Goal: Task Accomplishment & Management: Complete application form

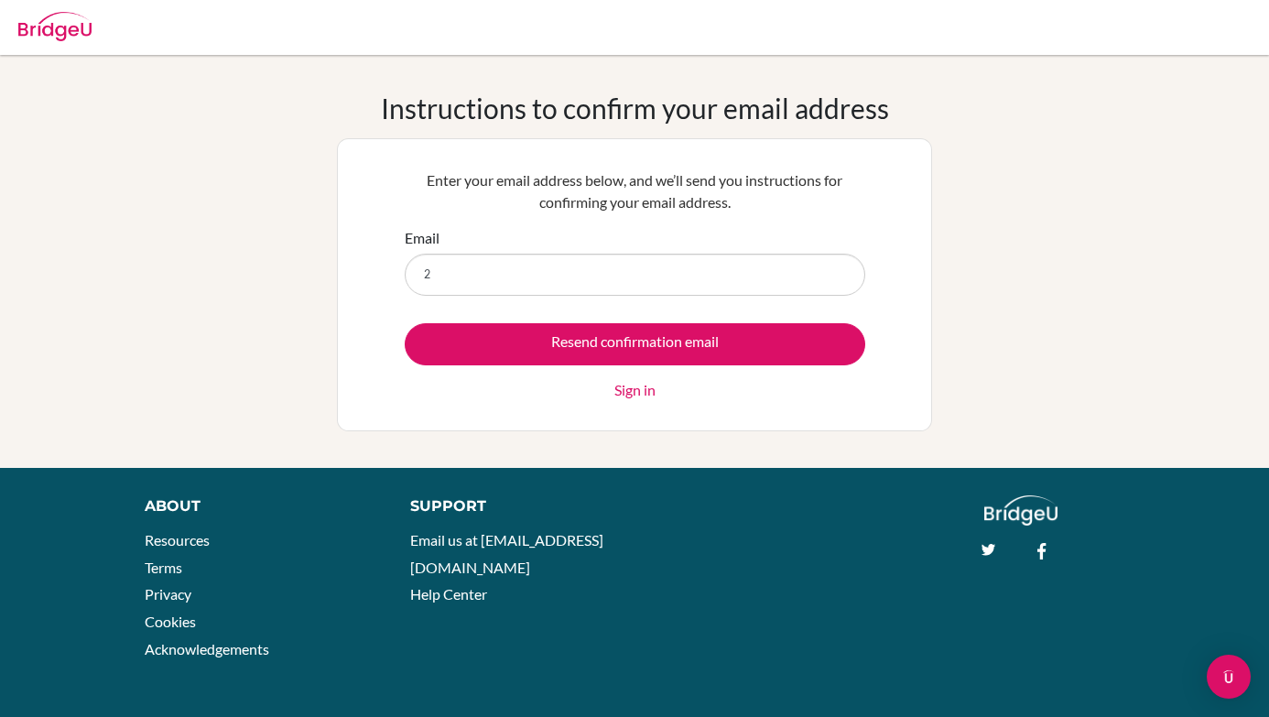
click at [497, 276] on input "2" at bounding box center [635, 275] width 461 height 42
type input "2"
click at [578, 447] on div "Instructions to confirm your email address Enter your email address below, and …" at bounding box center [634, 261] width 1269 height 413
click at [484, 280] on input "2" at bounding box center [635, 275] width 461 height 42
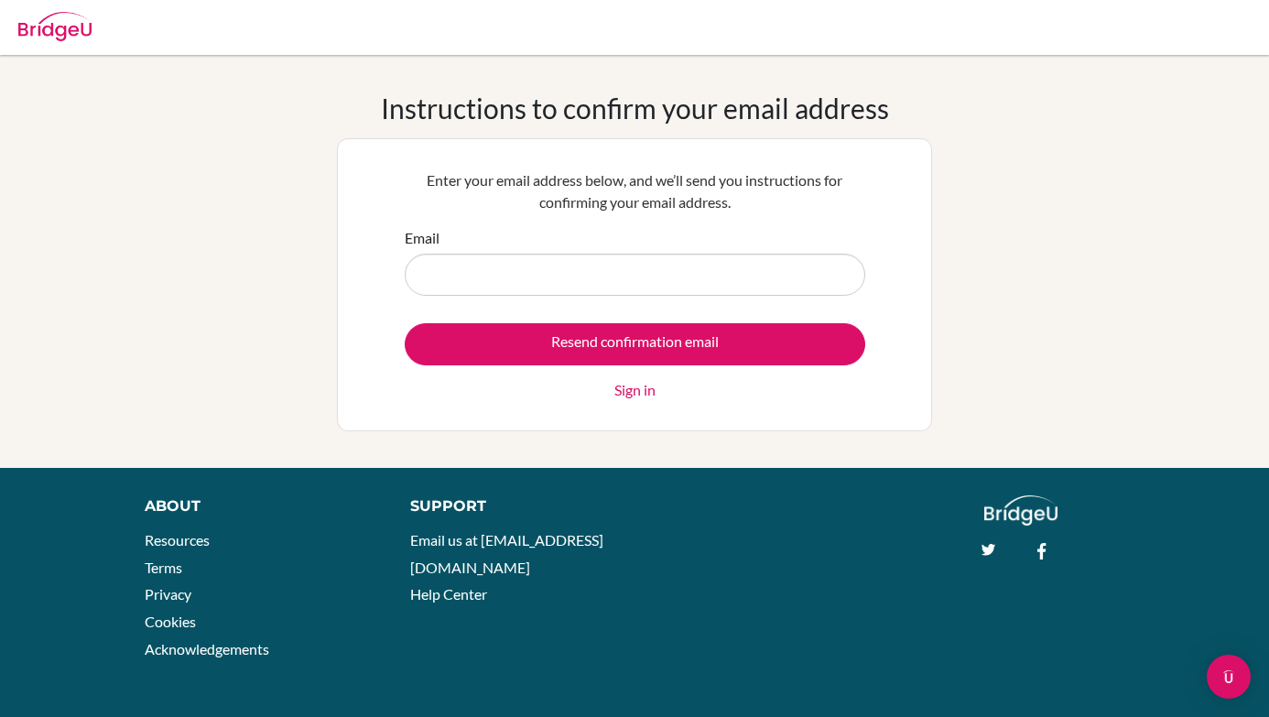
click at [507, 415] on div "Enter your email address below, and we’ll send you instructions for confirming …" at bounding box center [634, 284] width 595 height 293
click at [436, 278] on input "Email" at bounding box center [635, 275] width 461 height 42
click at [436, 278] on input "26" at bounding box center [635, 275] width 461 height 42
type input "26"
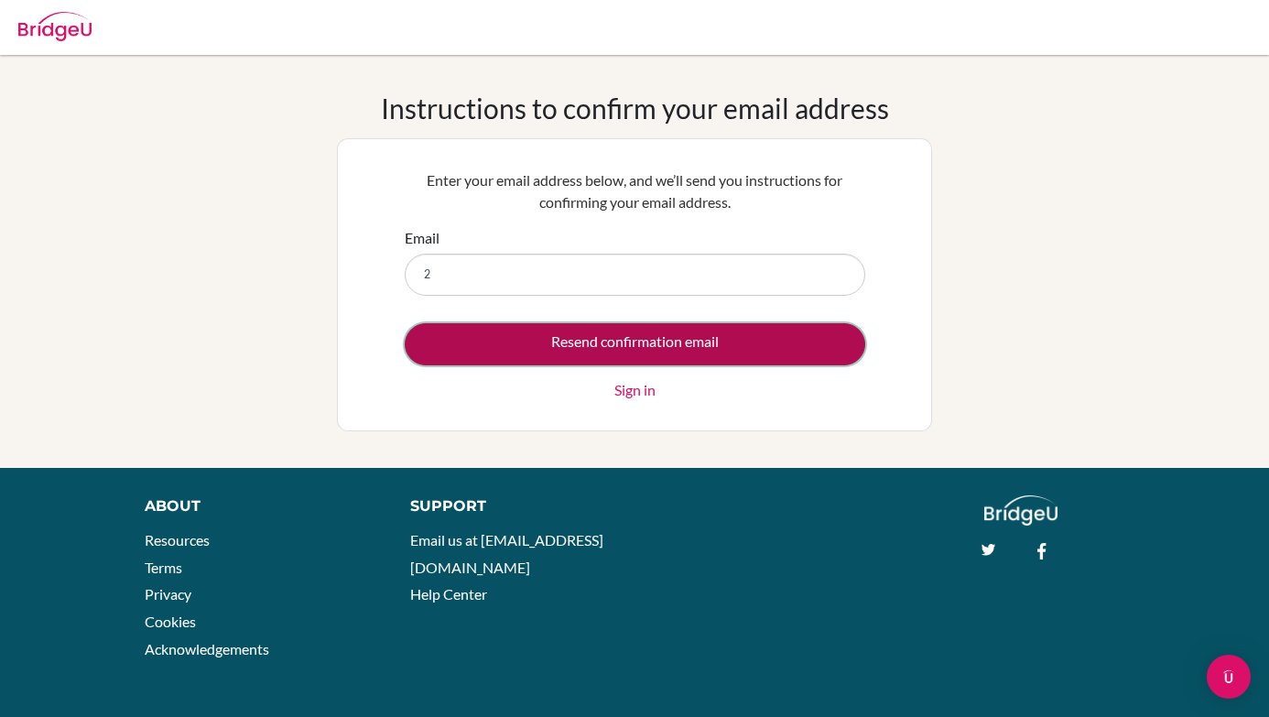
click at [568, 344] on input "Resend confirmation email" at bounding box center [635, 344] width 461 height 42
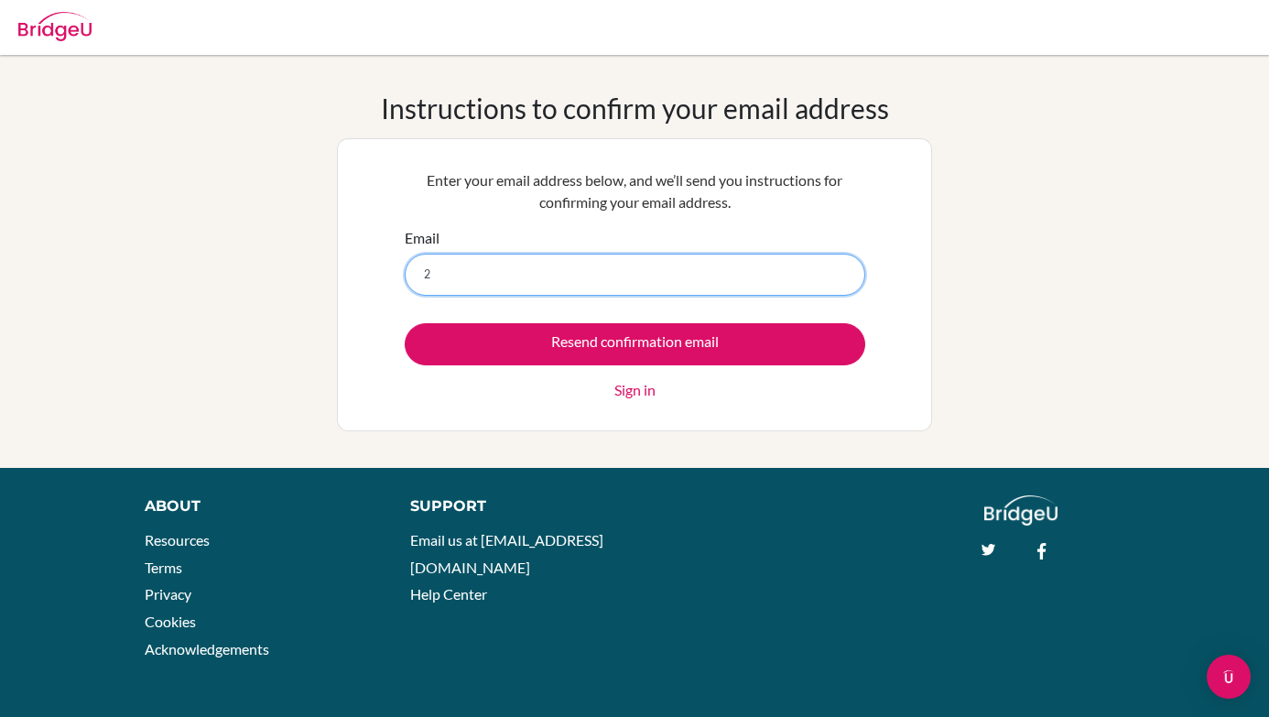
click at [700, 269] on input "2" at bounding box center [635, 275] width 461 height 42
click at [578, 433] on div "Instructions to confirm your email address Enter your email address below, and …" at bounding box center [634, 261] width 1269 height 413
click at [614, 277] on input "2" at bounding box center [635, 275] width 461 height 42
type input "[EMAIL_ADDRESS][DOMAIN_NAME]"
click at [405, 323] on input "Resend confirmation email" at bounding box center [635, 344] width 461 height 42
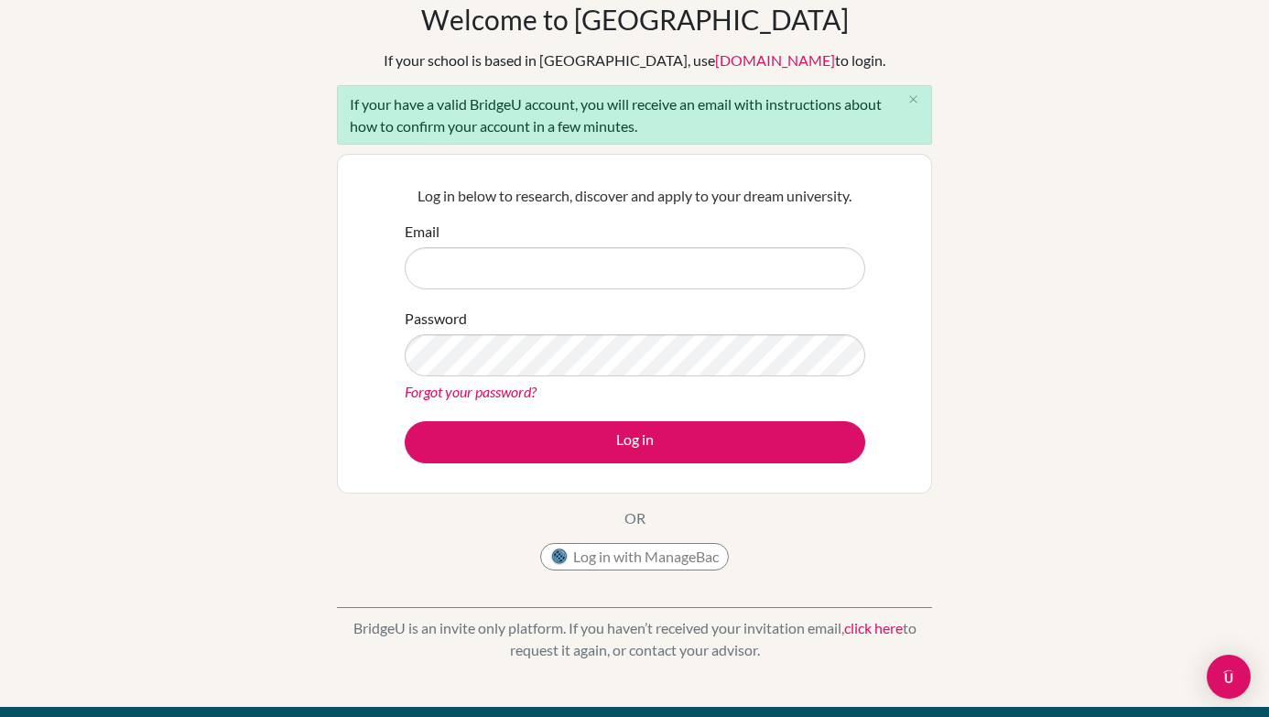
scroll to position [91, 0]
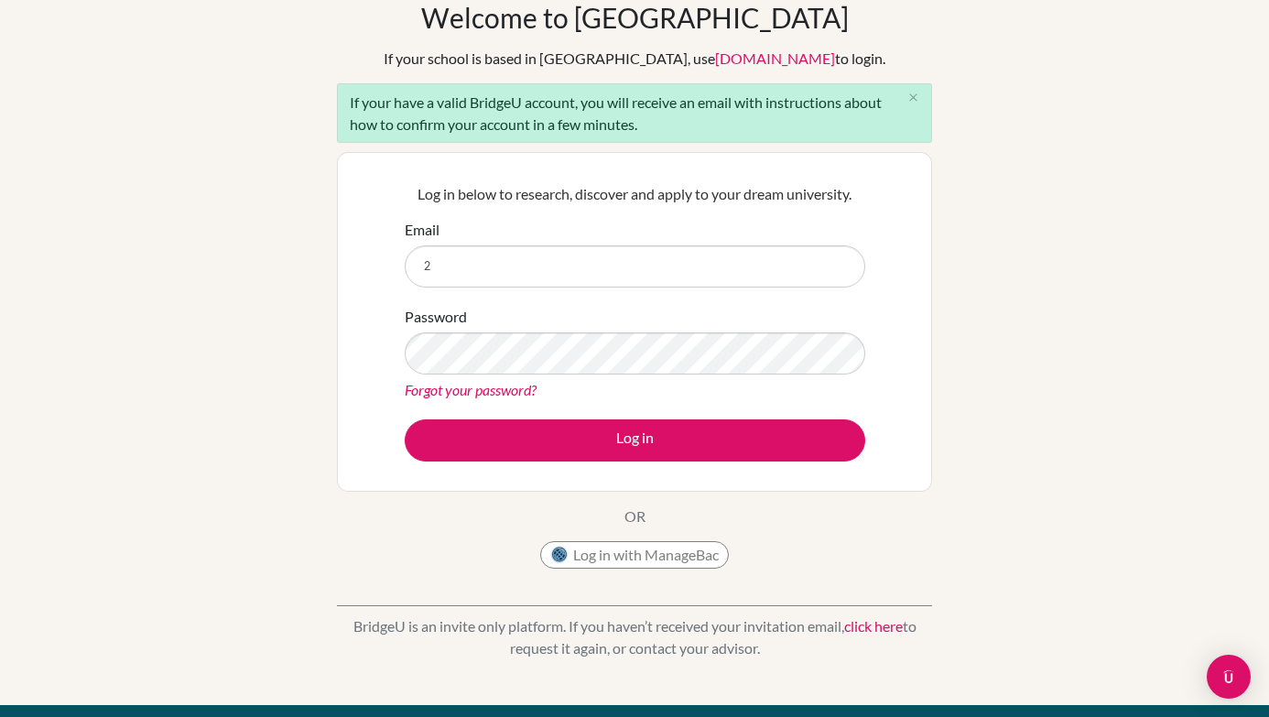
type input "[EMAIL_ADDRESS][DOMAIN_NAME]"
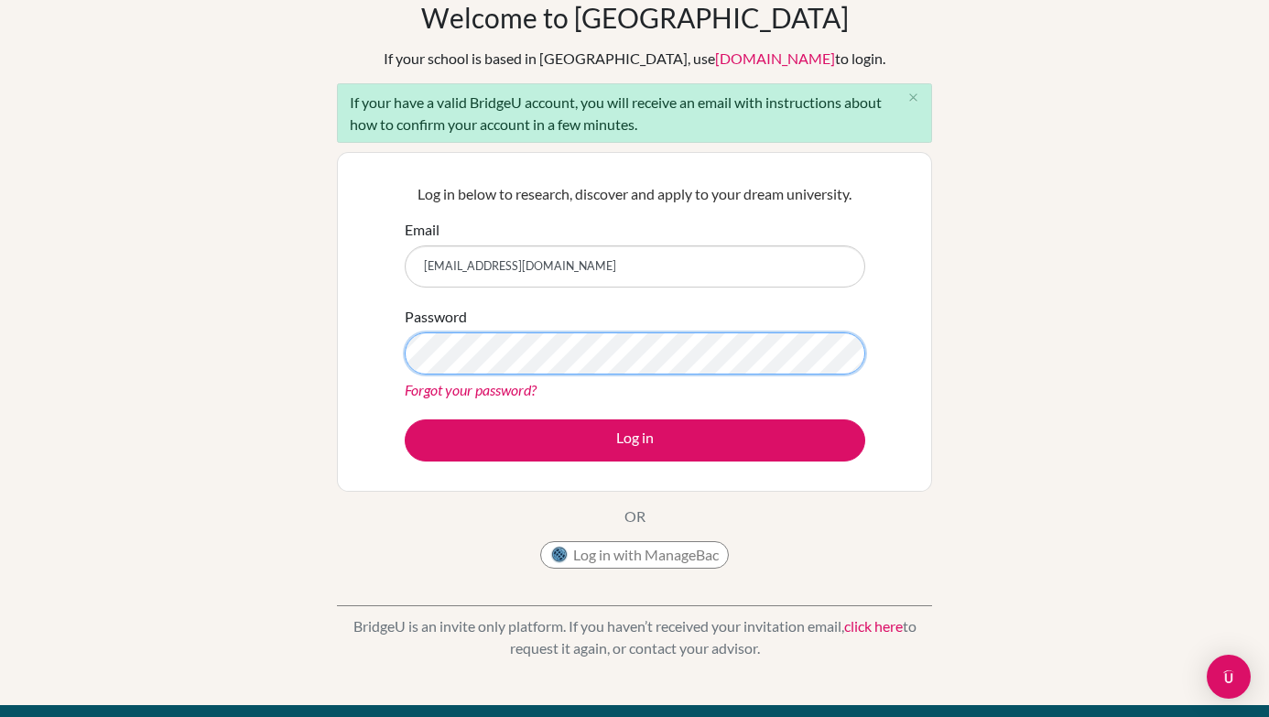
click at [405, 419] on button "Log in" at bounding box center [635, 440] width 461 height 42
